Goal: Information Seeking & Learning: Find specific fact

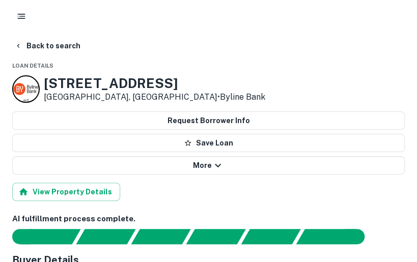
click at [24, 17] on icon "button" at bounding box center [21, 16] width 10 height 10
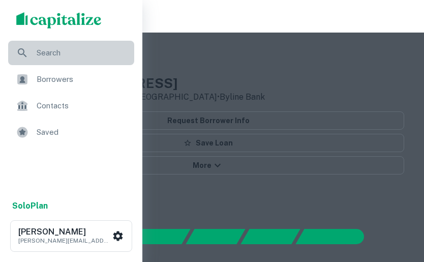
click at [53, 51] on span "Search" at bounding box center [83, 53] width 92 height 12
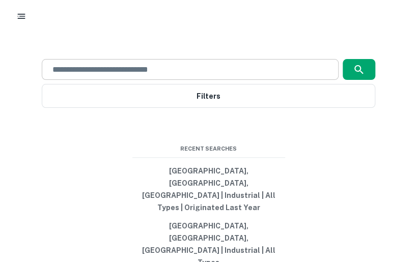
click at [141, 75] on input "text" at bounding box center [189, 70] width 287 height 12
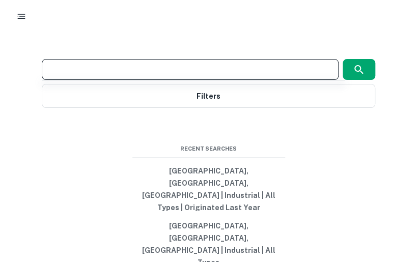
paste input "**********"
type input "**********"
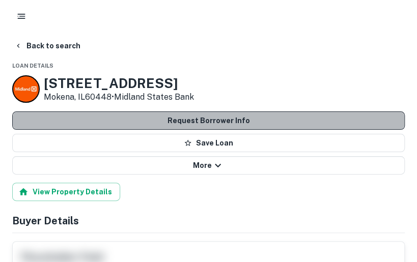
click at [168, 122] on button "Request Borrower Info" at bounding box center [208, 120] width 392 height 18
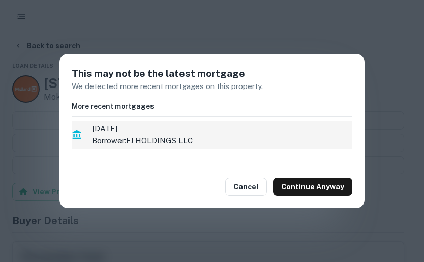
click at [207, 132] on span "11/22/2021" at bounding box center [222, 129] width 261 height 12
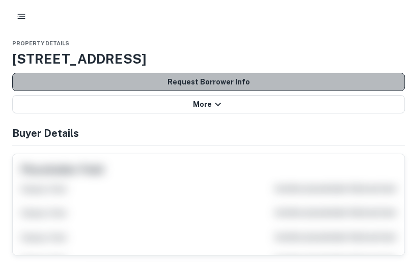
click at [228, 82] on button "Request Borrower Info" at bounding box center [208, 82] width 392 height 18
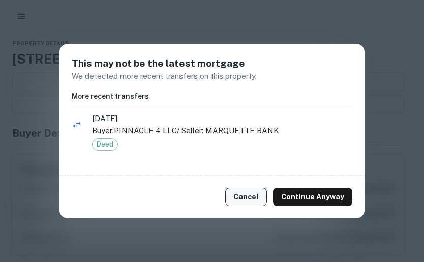
click at [261, 201] on button "Cancel" at bounding box center [246, 197] width 42 height 18
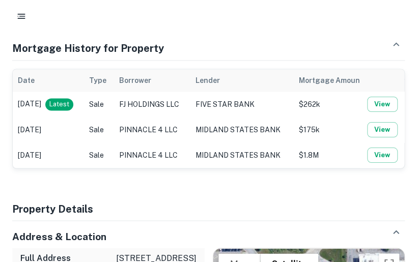
scroll to position [467, 0]
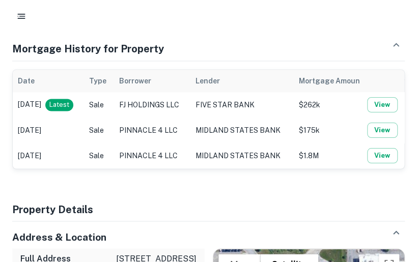
click at [114, 107] on td "Sale" at bounding box center [99, 104] width 30 height 25
click at [53, 100] on td "Nov 22, 2021 Latest" at bounding box center [48, 104] width 71 height 25
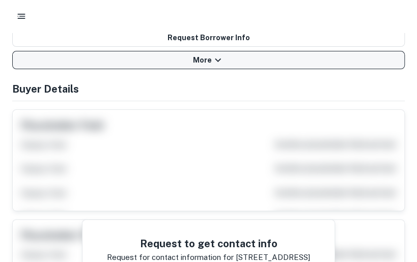
scroll to position [0, 0]
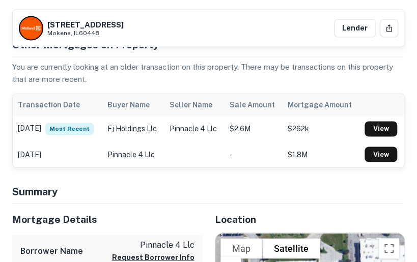
scroll to position [477, 0]
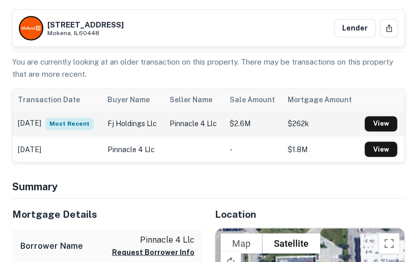
click at [221, 120] on td "pinnacle 4 llc" at bounding box center [194, 123] width 60 height 25
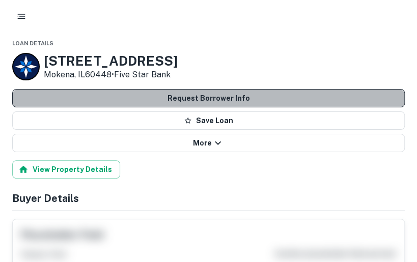
click at [174, 103] on button "Request Borrower Info" at bounding box center [208, 98] width 392 height 18
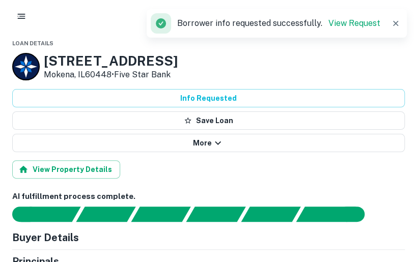
click at [21, 14] on rect "button" at bounding box center [22, 14] width 8 height 1
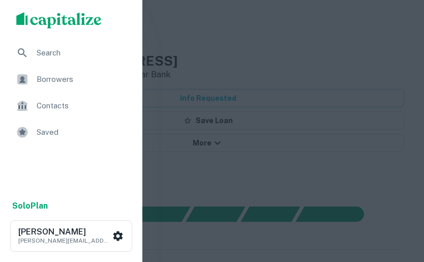
click at [39, 52] on span "Search" at bounding box center [83, 53] width 92 height 12
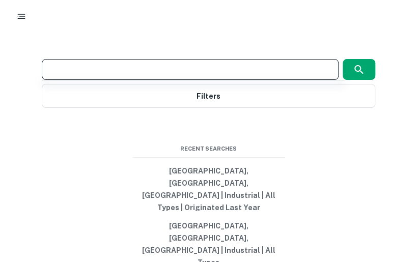
click at [52, 75] on input "text" at bounding box center [189, 70] width 287 height 12
paste input "**********"
type input "**********"
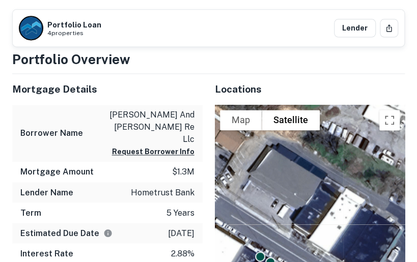
scroll to position [433, 0]
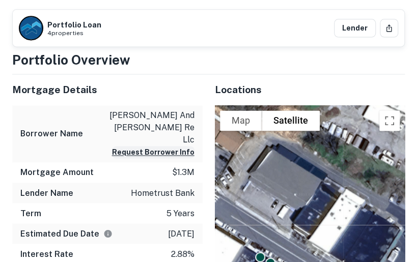
click at [148, 146] on button "Request Borrower Info" at bounding box center [153, 152] width 82 height 12
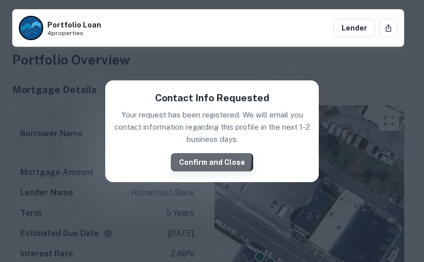
click at [194, 159] on button "Confirm and Close" at bounding box center [212, 162] width 82 height 18
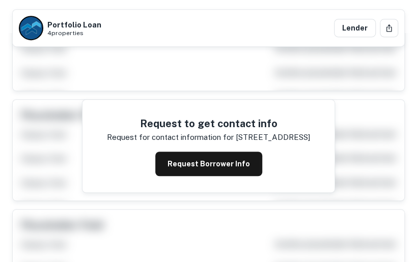
scroll to position [0, 0]
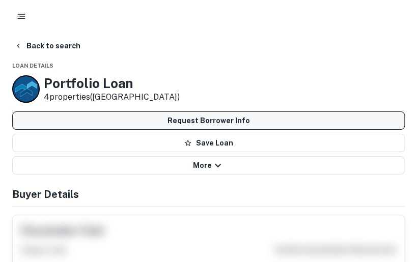
click at [143, 124] on button "Request Borrower Info" at bounding box center [208, 120] width 392 height 18
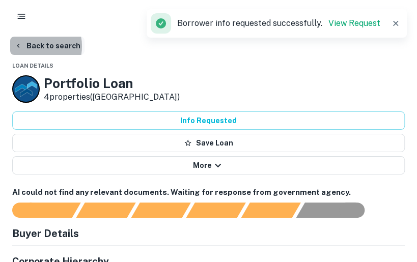
click at [30, 46] on button "Back to search" at bounding box center [47, 46] width 74 height 18
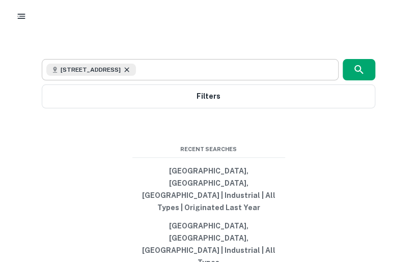
click at [129, 72] on icon at bounding box center [126, 69] width 5 height 5
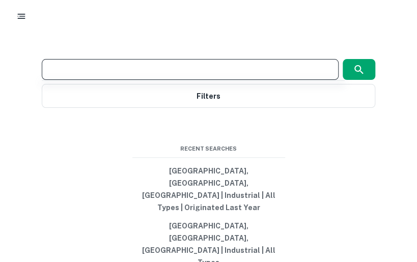
paste input "**********"
type input "**********"
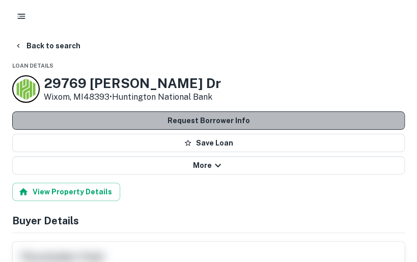
click at [139, 122] on button "Request Borrower Info" at bounding box center [208, 120] width 392 height 18
